Goal: Understand process/instructions

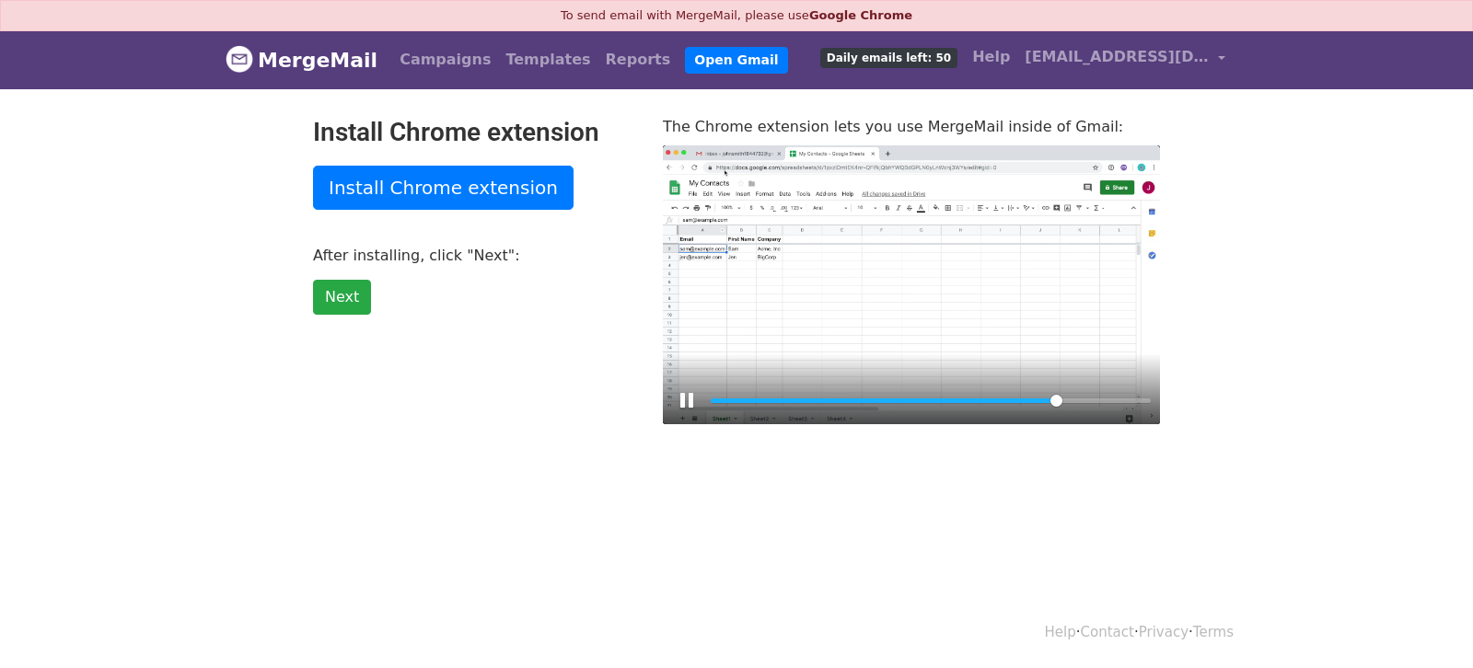
click at [908, 270] on div at bounding box center [911, 285] width 497 height 280
click at [908, 270] on button "Play" at bounding box center [911, 284] width 44 height 44
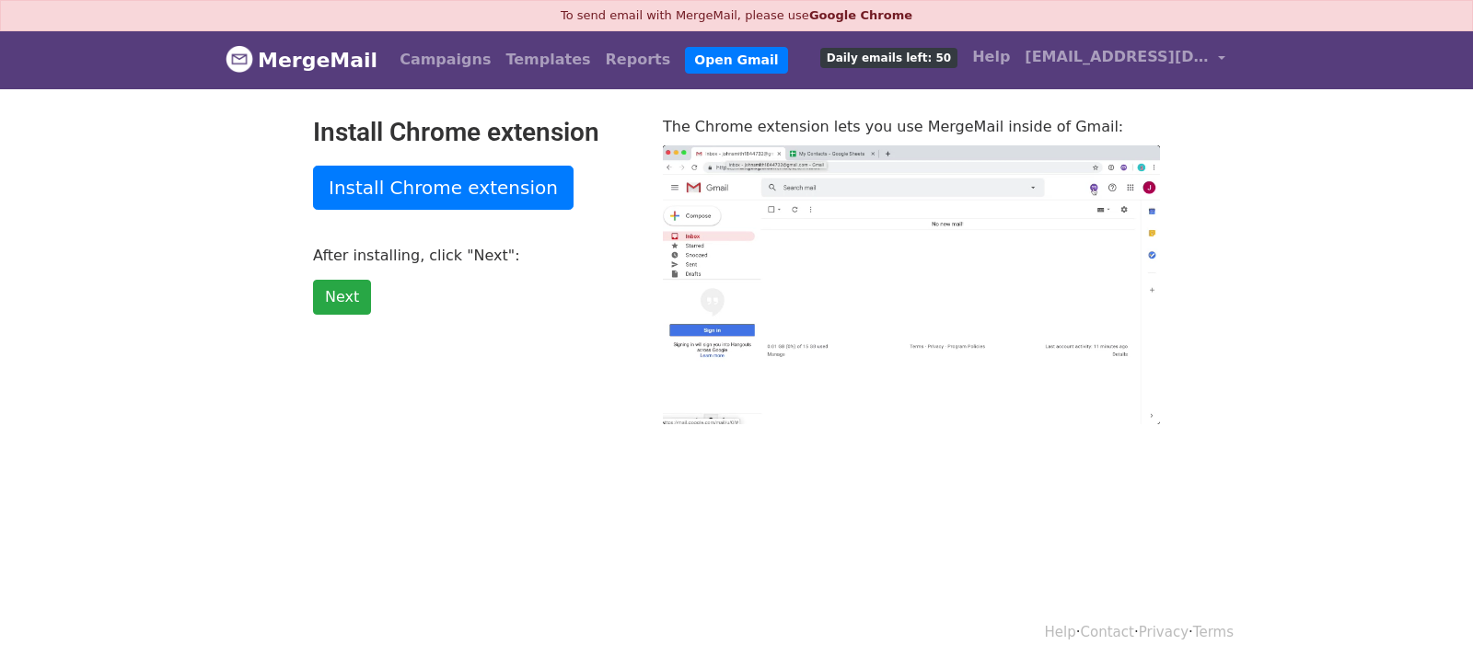
click at [908, 270] on button "Play" at bounding box center [911, 284] width 44 height 44
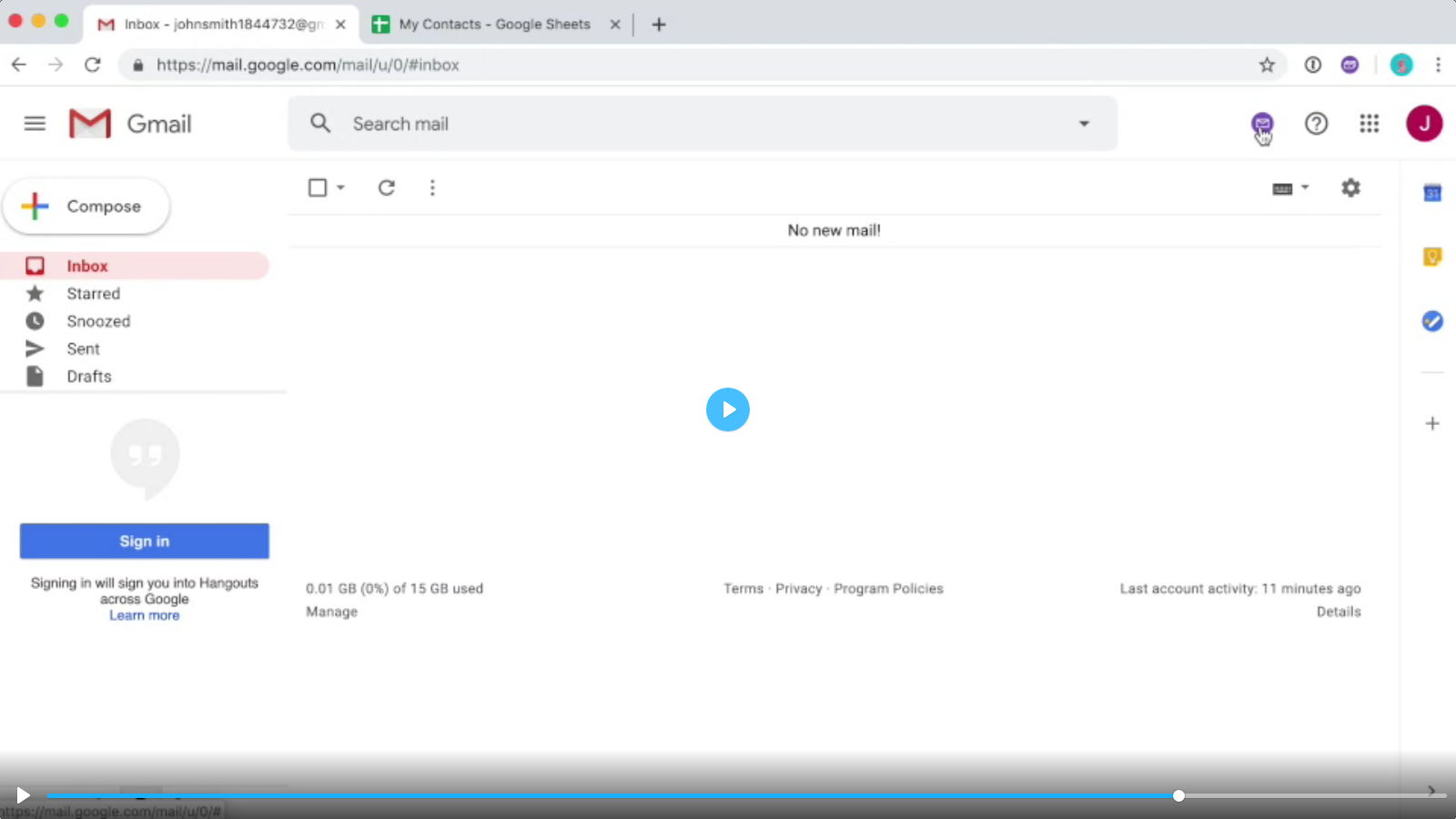
click at [1076, 258] on div at bounding box center [728, 409] width 1456 height 819
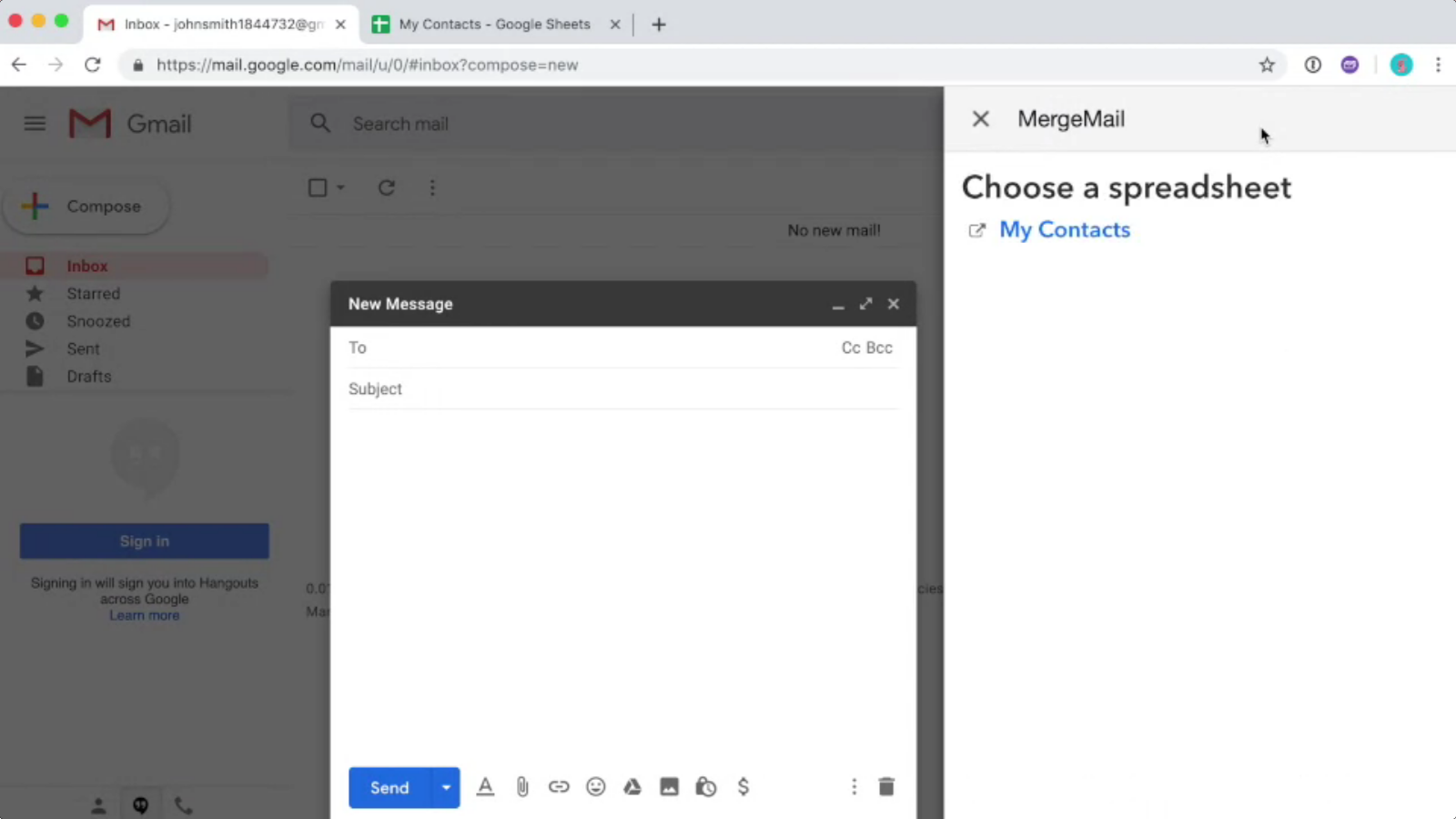
click at [1076, 258] on div at bounding box center [728, 409] width 1456 height 819
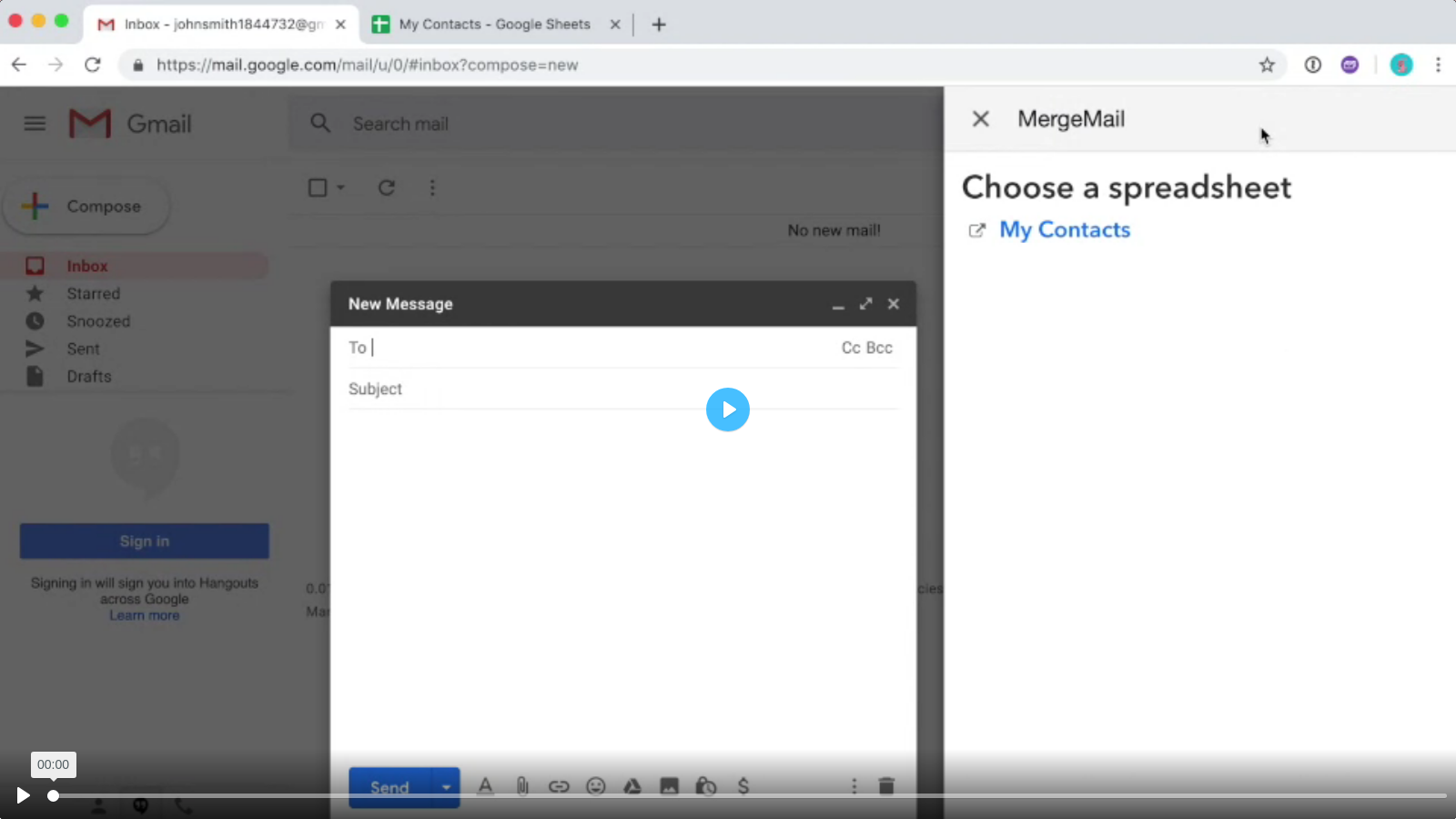
click at [49, 659] on input "Seek" at bounding box center [747, 794] width 1400 height 17
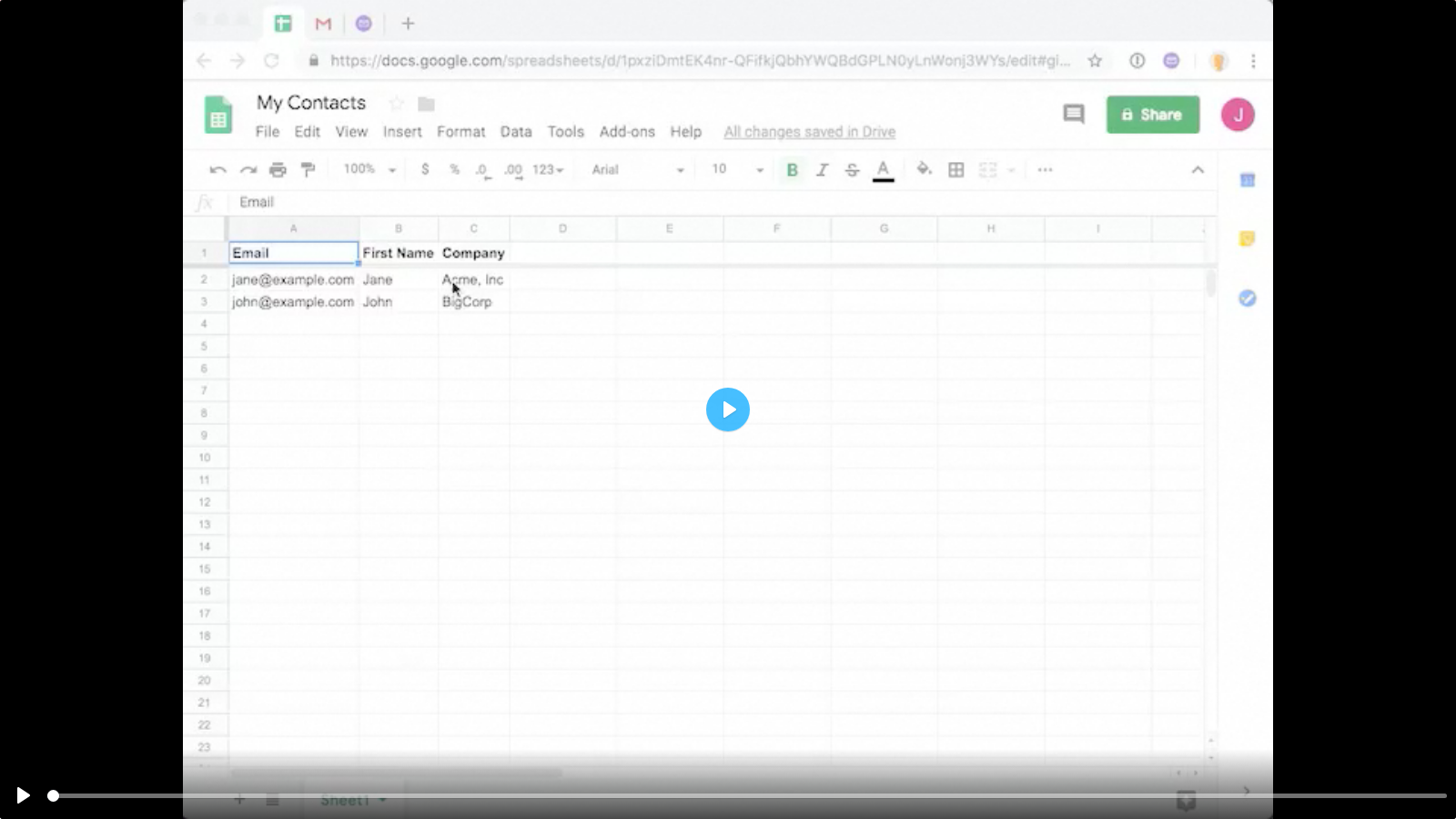
click at [877, 384] on div at bounding box center [728, 409] width 1456 height 819
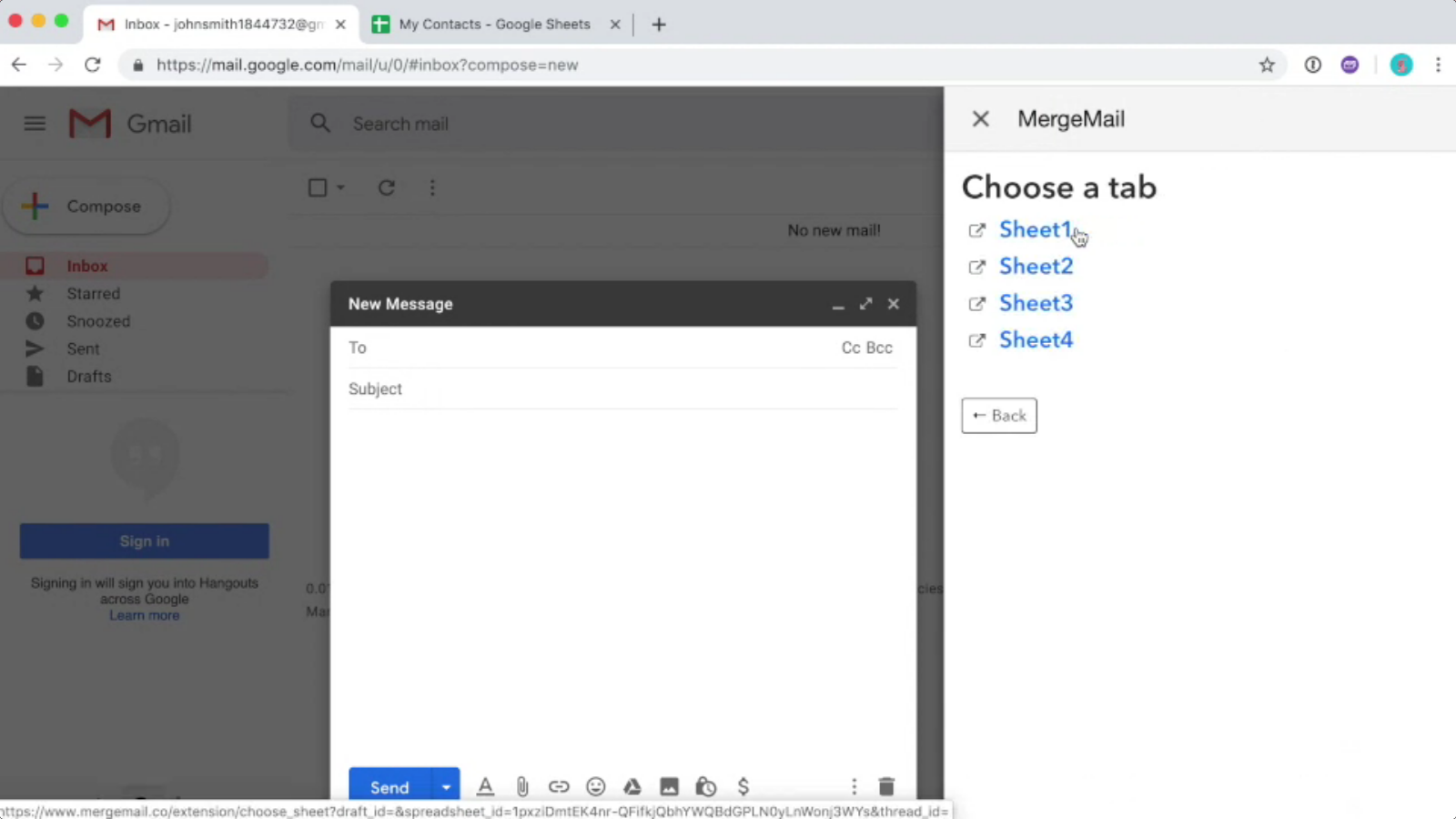
click at [877, 384] on div at bounding box center [728, 409] width 1456 height 819
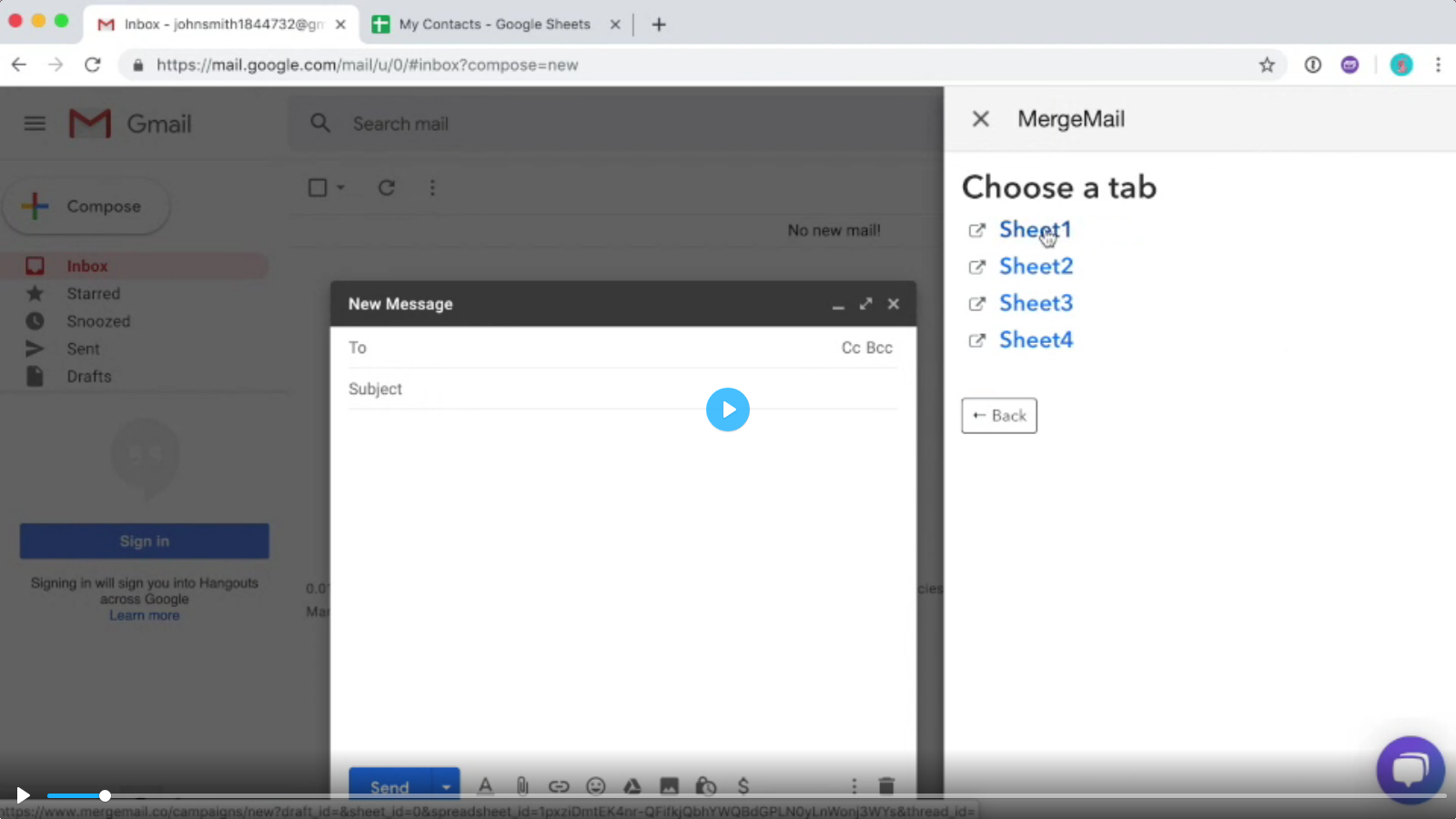
click at [877, 384] on div at bounding box center [728, 409] width 1456 height 819
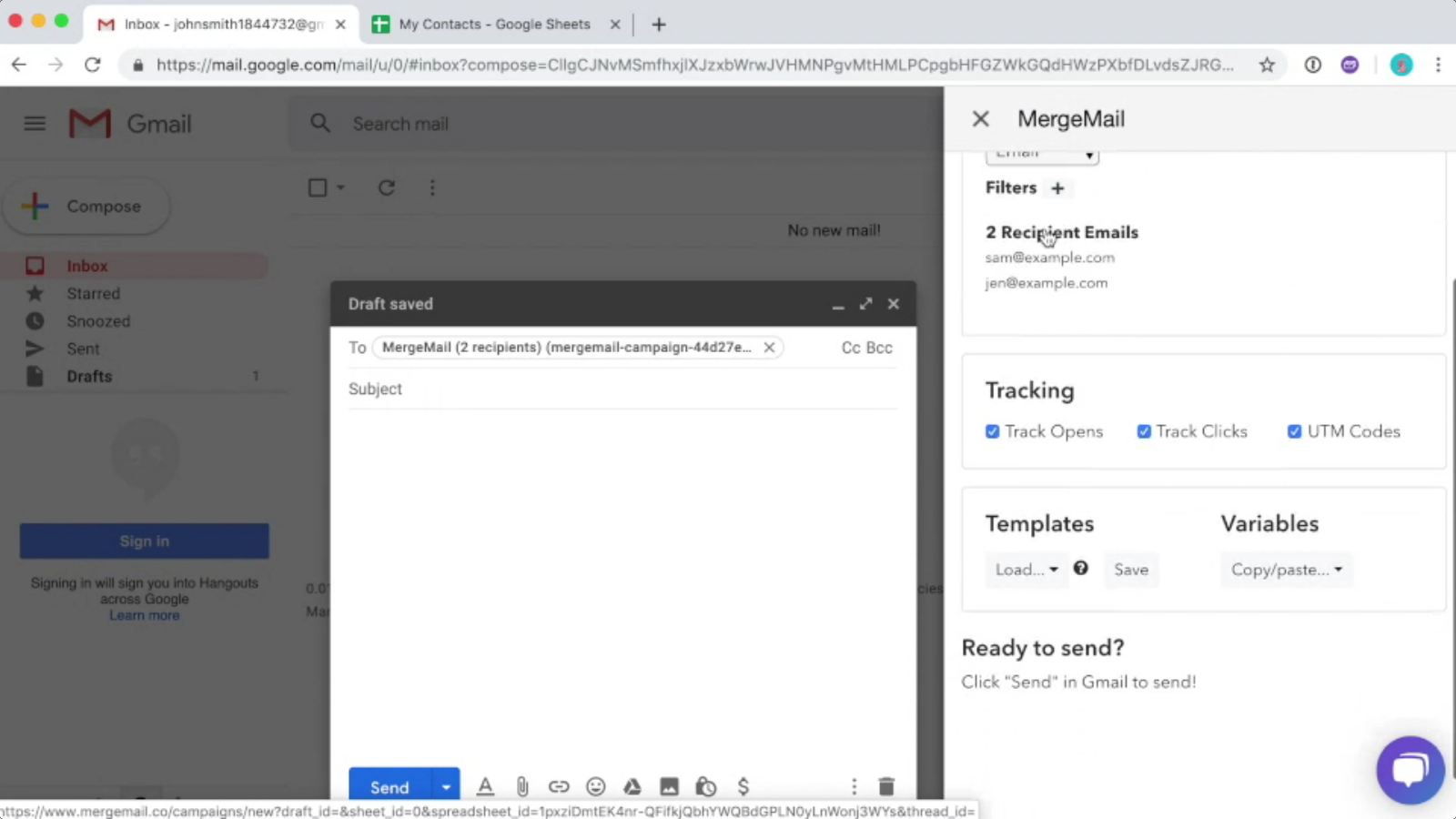
click at [877, 384] on div at bounding box center [728, 409] width 1456 height 819
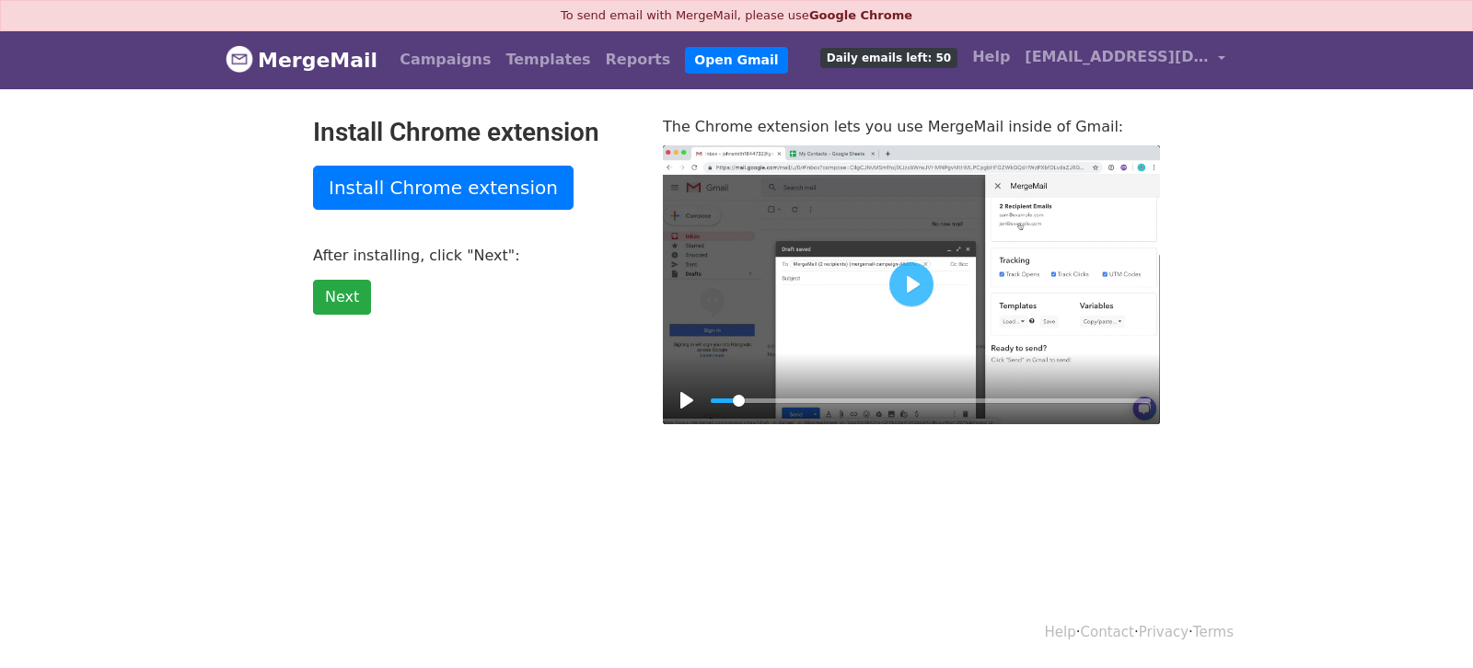
click at [887, 311] on div at bounding box center [911, 285] width 497 height 280
click at [692, 395] on button "Pause Play" at bounding box center [686, 400] width 29 height 29
click at [709, 393] on div "Pause Play % buffered 00:00" at bounding box center [911, 389] width 497 height 71
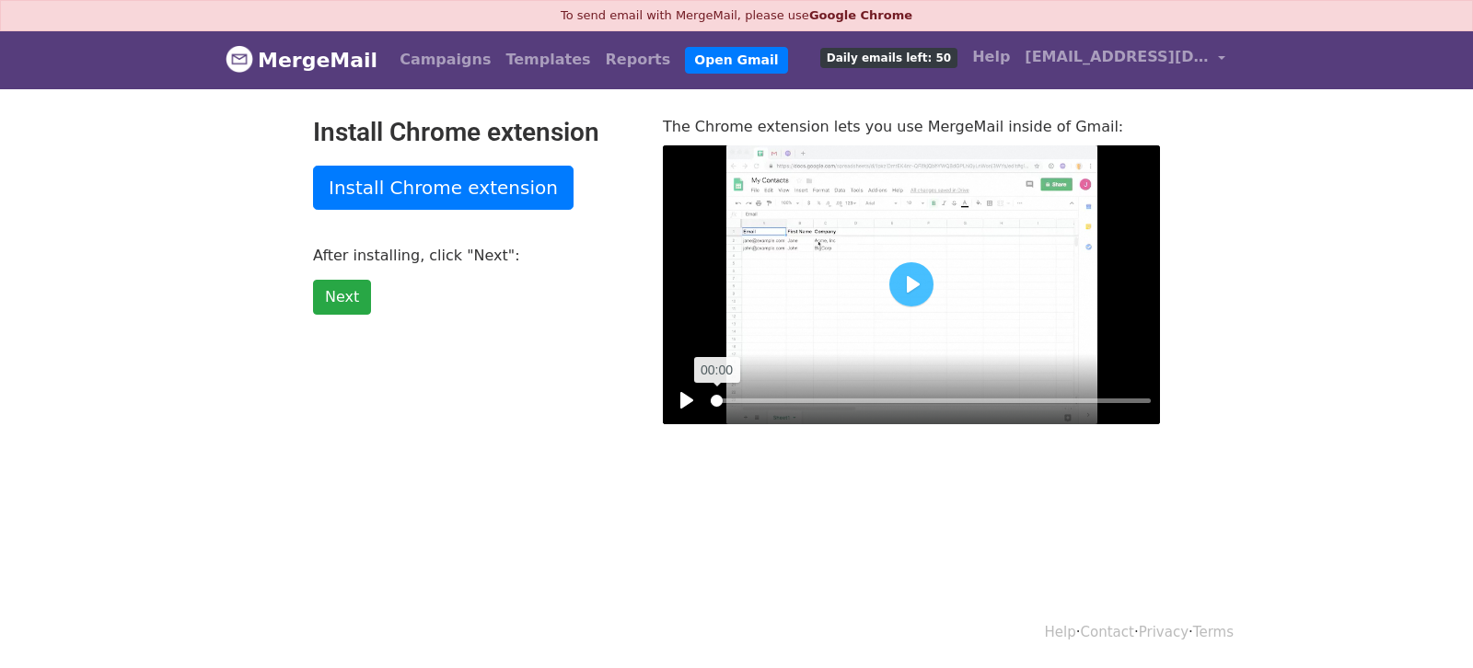
click at [713, 400] on input "Seek" at bounding box center [931, 400] width 440 height 17
click at [1132, 305] on div at bounding box center [911, 285] width 497 height 280
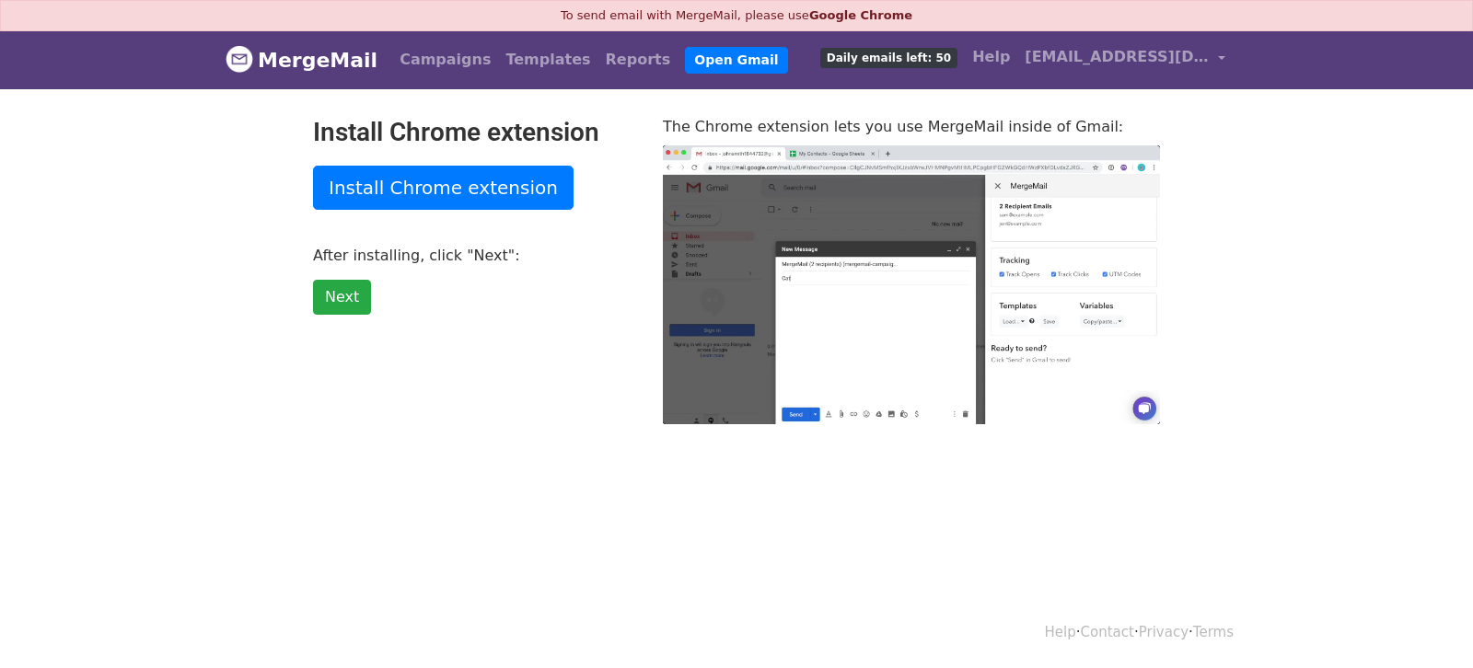
click at [1132, 305] on div at bounding box center [911, 285] width 497 height 280
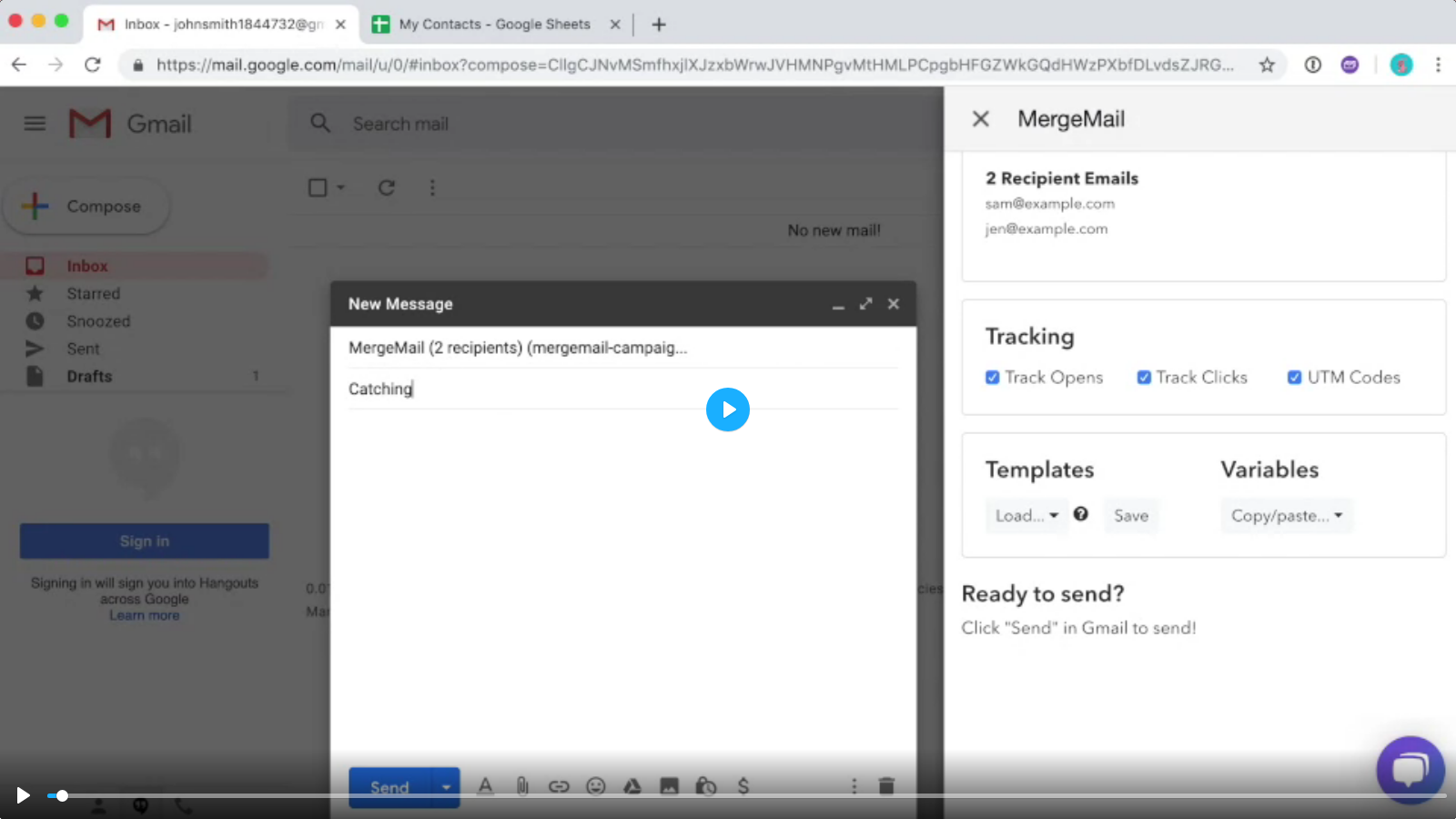
click at [719, 406] on button "Play" at bounding box center [728, 409] width 43 height 43
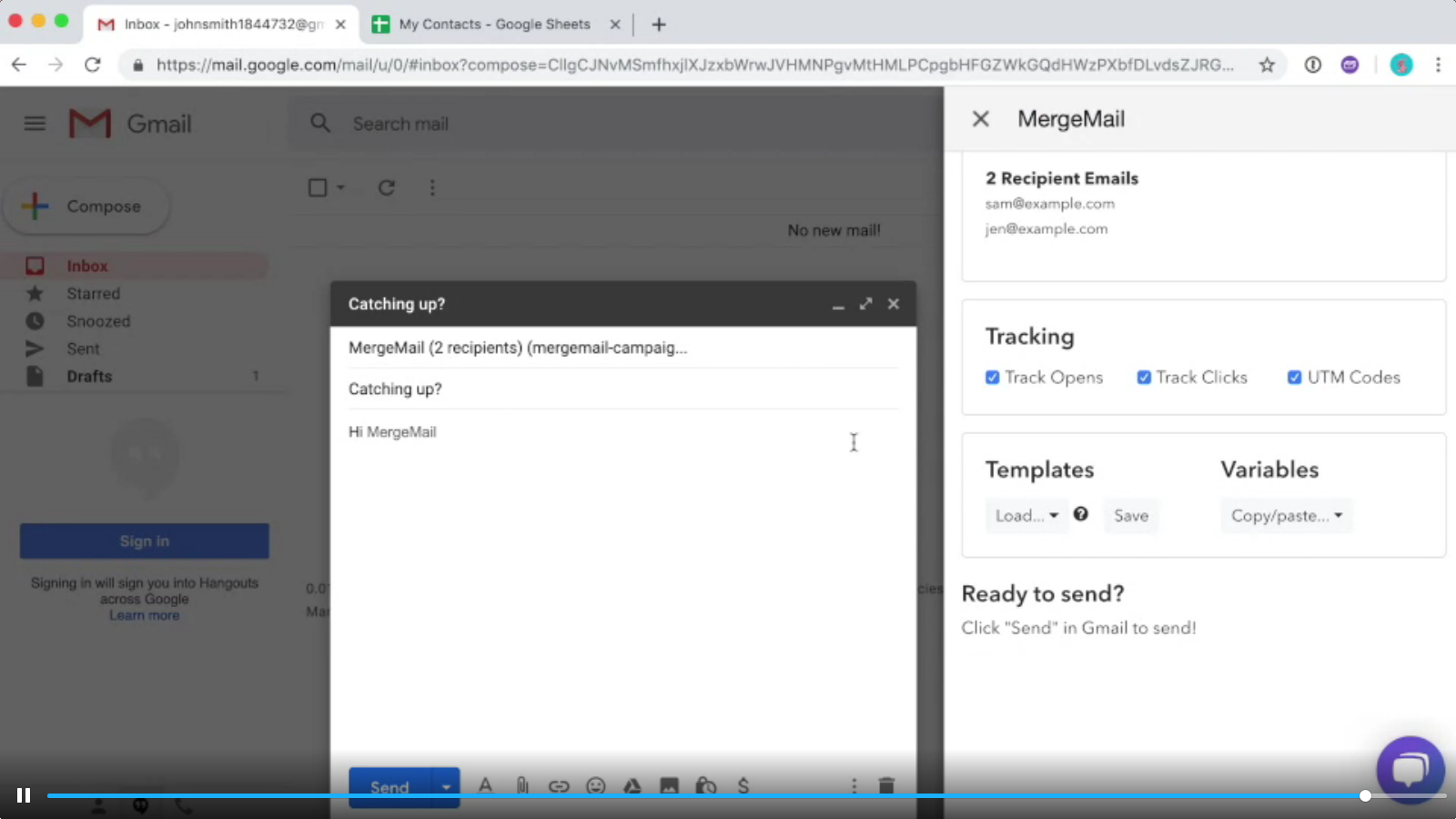
click at [885, 375] on div at bounding box center [728, 409] width 1456 height 819
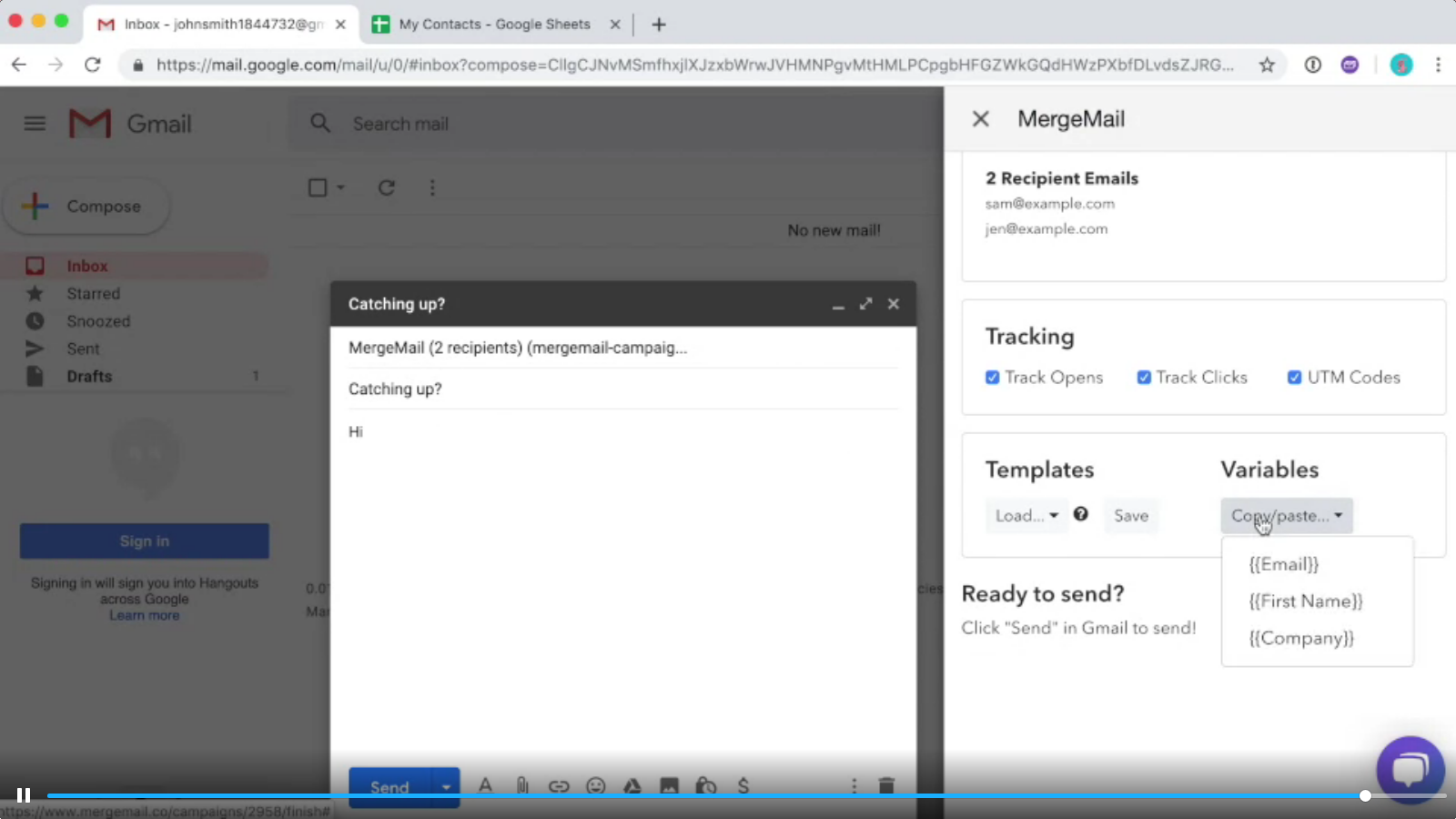
click at [885, 375] on div at bounding box center [728, 409] width 1456 height 819
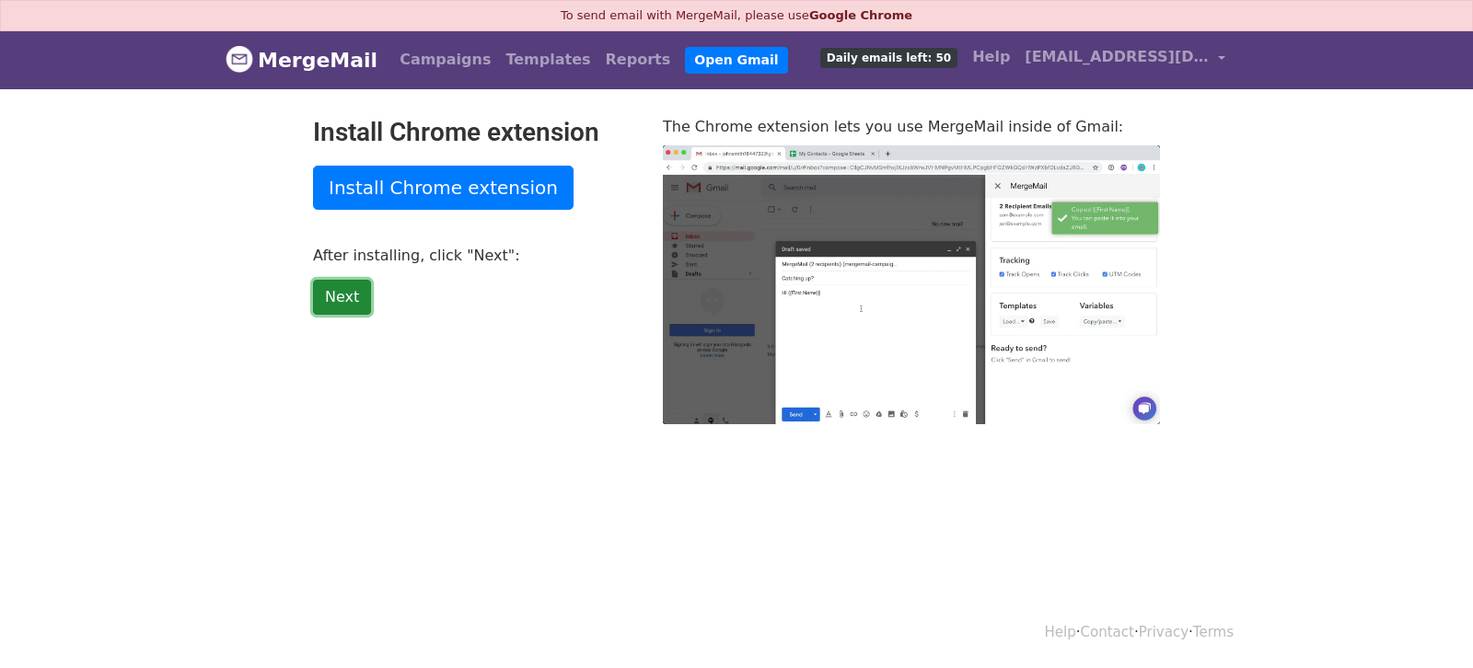
click at [335, 305] on link "Next" at bounding box center [342, 297] width 58 height 35
type input "17.60"
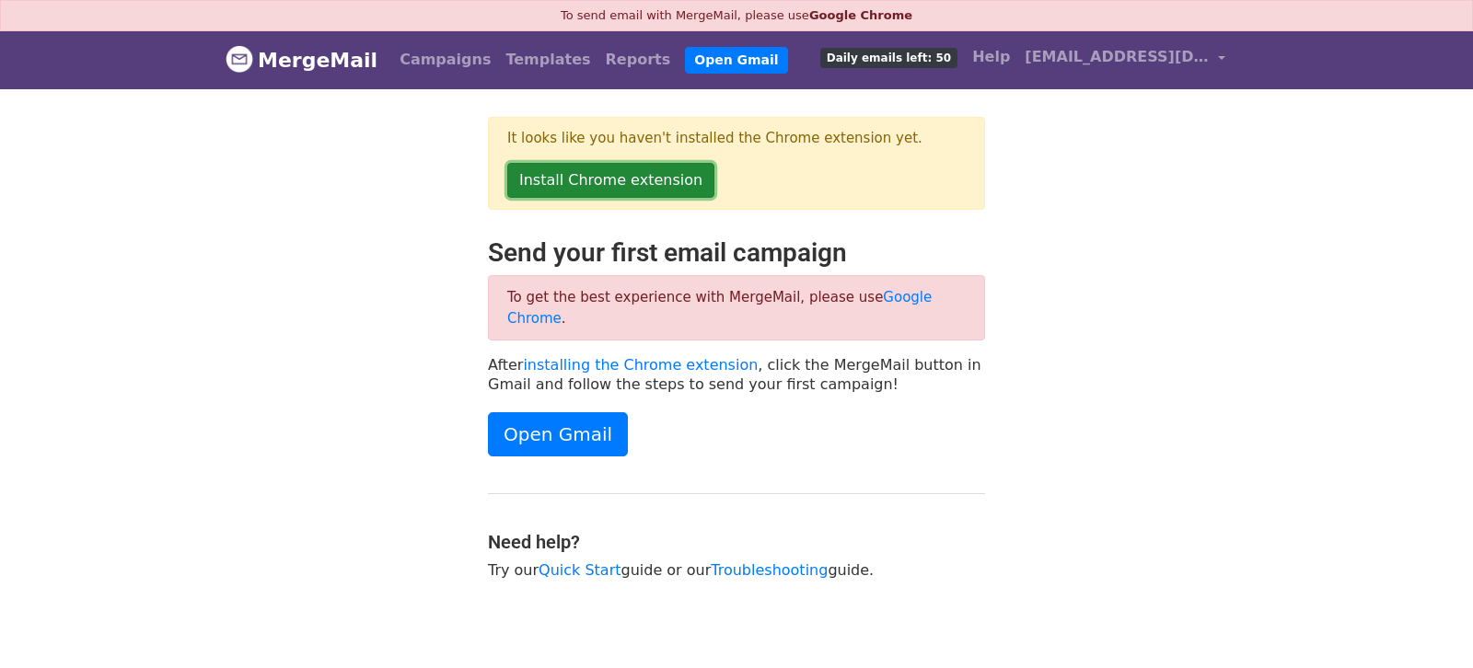
click at [654, 181] on link "Install Chrome extension" at bounding box center [610, 180] width 207 height 35
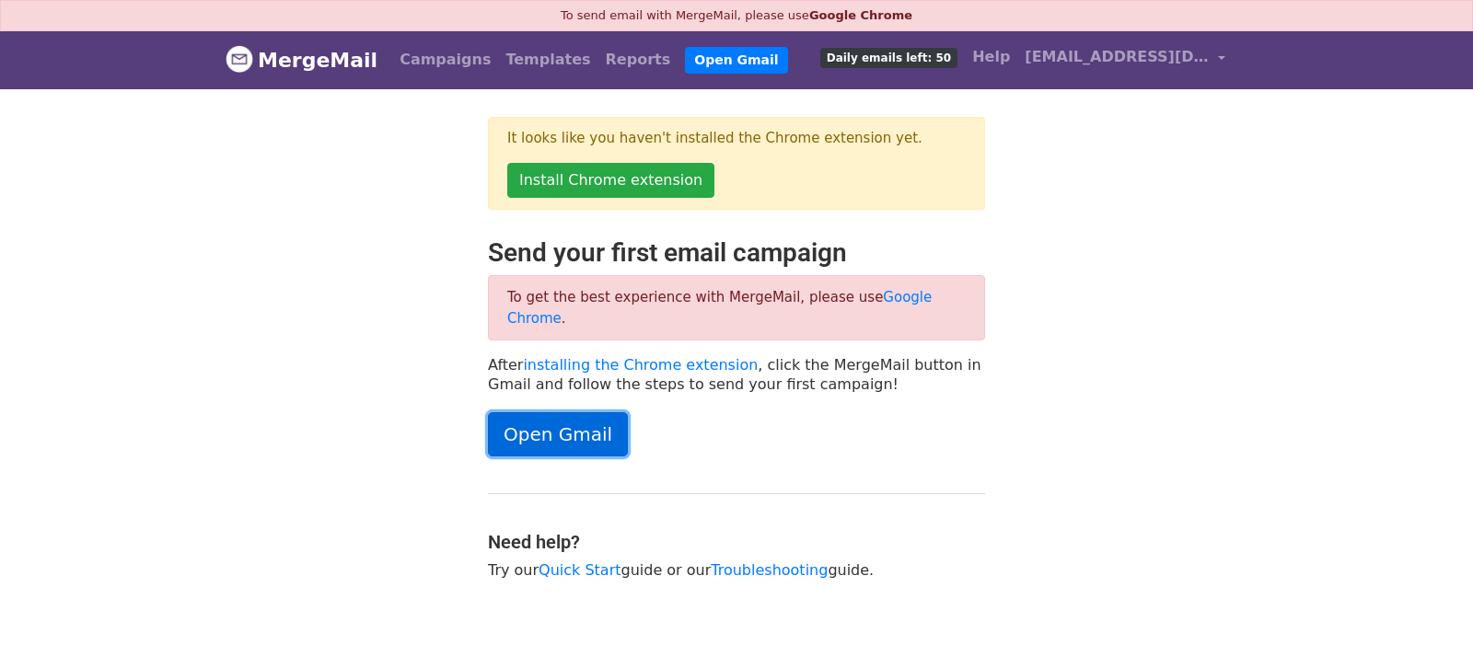
click at [593, 413] on link "Open Gmail" at bounding box center [558, 434] width 140 height 44
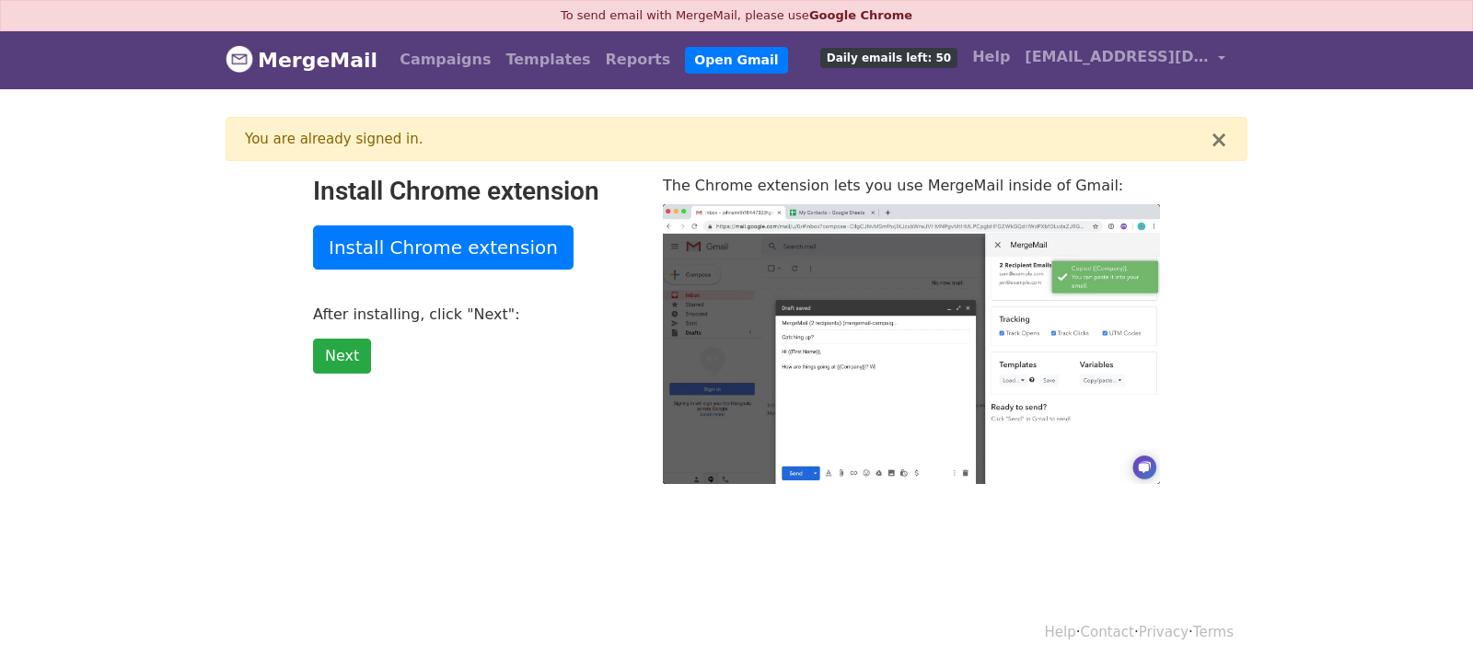
type input "96.05"
